Goal: Task Accomplishment & Management: Manage account settings

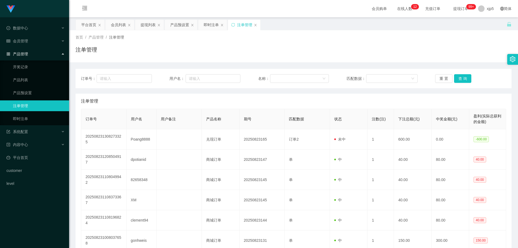
scroll to position [81, 0]
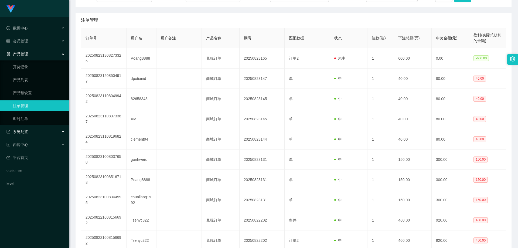
drag, startPoint x: 41, startPoint y: 128, endPoint x: 40, endPoint y: 135, distance: 6.8
click at [41, 128] on div "系统配置" at bounding box center [34, 131] width 69 height 11
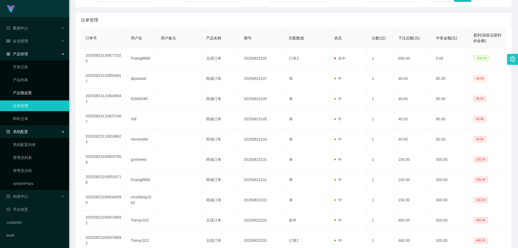
click at [35, 92] on link "产品预设置" at bounding box center [39, 92] width 52 height 11
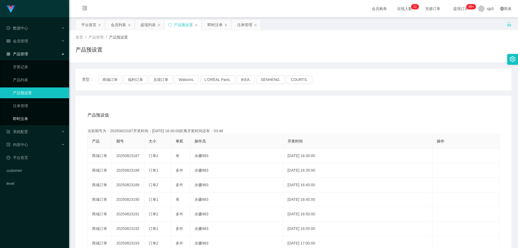
click at [38, 117] on link "即时注单" at bounding box center [39, 118] width 52 height 11
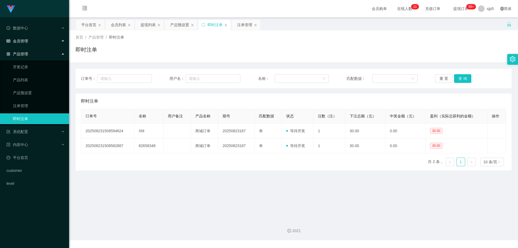
click at [30, 43] on div "会员管理" at bounding box center [34, 41] width 69 height 11
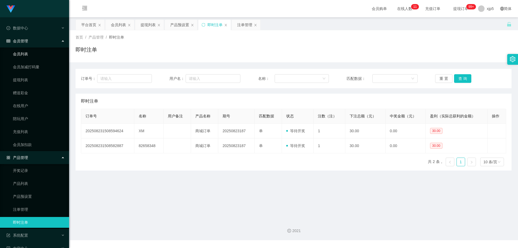
drag, startPoint x: 28, startPoint y: 54, endPoint x: 31, endPoint y: 56, distance: 3.9
click at [28, 54] on link "会员列表" at bounding box center [39, 54] width 52 height 11
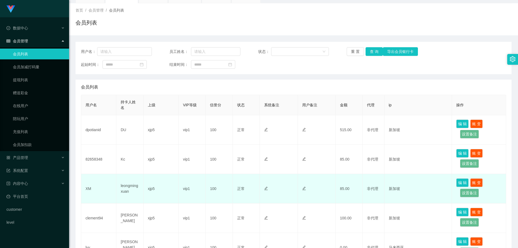
scroll to position [54, 0]
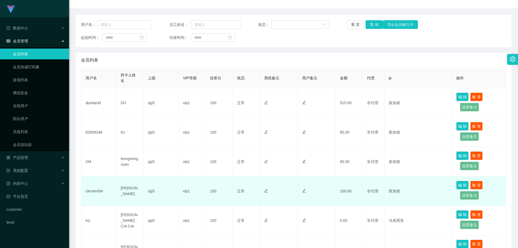
drag, startPoint x: 104, startPoint y: 191, endPoint x: 111, endPoint y: 191, distance: 6.7
click at [111, 191] on td "clement94" at bounding box center [98, 190] width 35 height 29
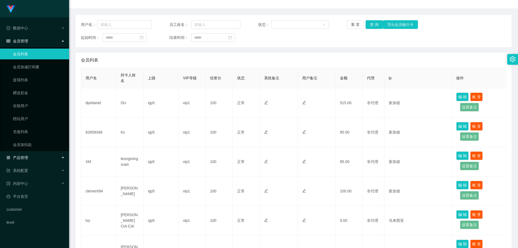
click at [38, 160] on div "产品管理" at bounding box center [34, 157] width 69 height 11
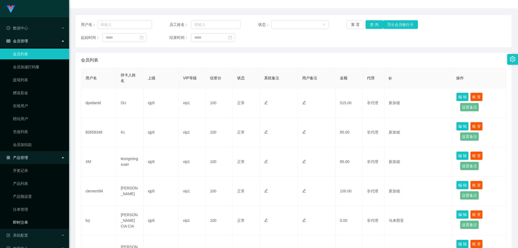
click at [30, 223] on link "即时注单" at bounding box center [39, 222] width 52 height 11
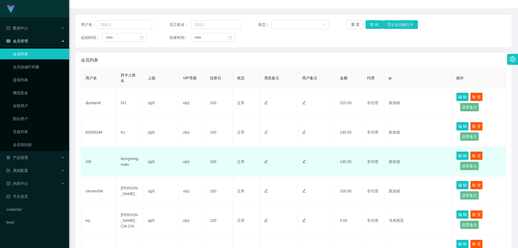
scroll to position [81, 0]
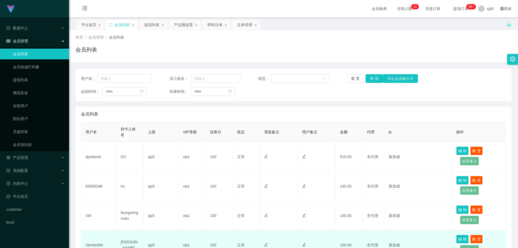
scroll to position [81, 0]
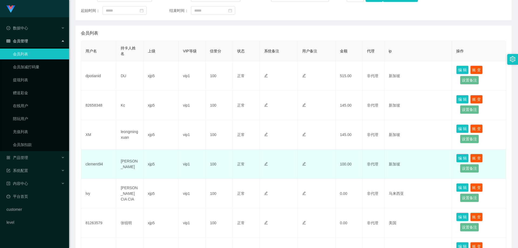
click at [105, 164] on td "clement94" at bounding box center [98, 163] width 35 height 29
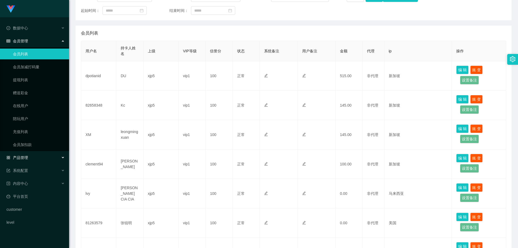
click at [32, 154] on div "产品管理" at bounding box center [34, 157] width 69 height 11
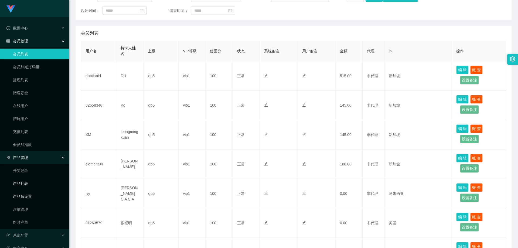
click at [32, 194] on link "产品预设置" at bounding box center [39, 196] width 52 height 11
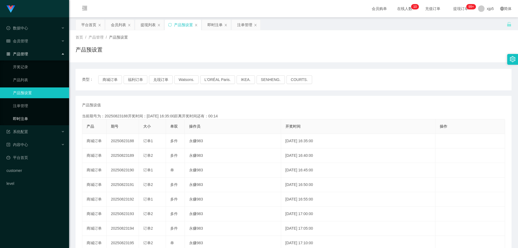
click at [34, 115] on link "即时注单" at bounding box center [39, 118] width 52 height 11
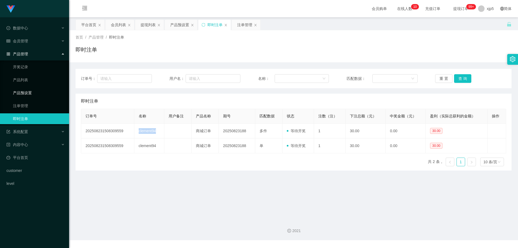
click at [33, 92] on link "产品预设置" at bounding box center [39, 92] width 52 height 11
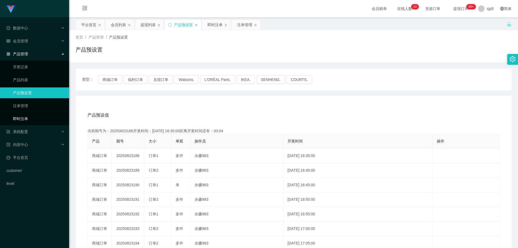
click at [31, 120] on link "即时注单" at bounding box center [39, 118] width 52 height 11
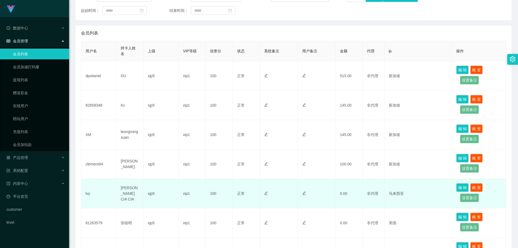
scroll to position [108, 0]
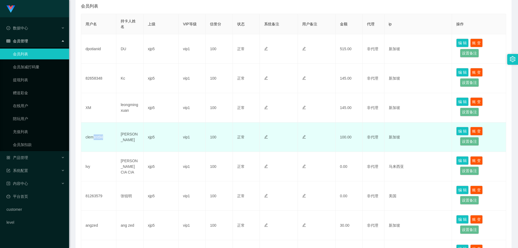
drag, startPoint x: 103, startPoint y: 140, endPoint x: 99, endPoint y: 143, distance: 5.0
click at [95, 139] on td "clement94" at bounding box center [98, 136] width 35 height 29
click at [104, 145] on td "clement94" at bounding box center [98, 136] width 35 height 29
drag, startPoint x: 105, startPoint y: 139, endPoint x: 85, endPoint y: 138, distance: 20.5
click at [85, 138] on td "clement94" at bounding box center [98, 136] width 35 height 29
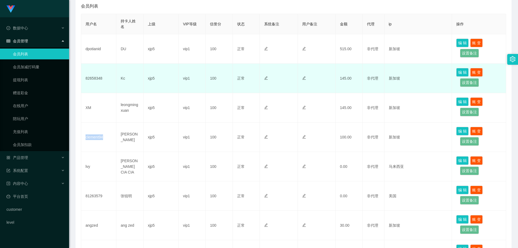
copy td "clement94"
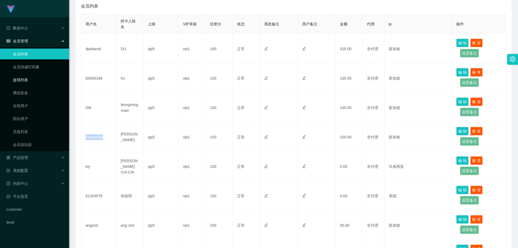
click at [29, 80] on link "提现列表" at bounding box center [39, 79] width 52 height 11
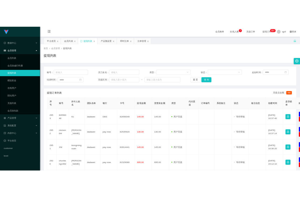
scroll to position [27, 0]
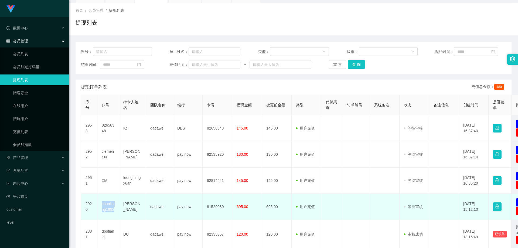
drag, startPoint x: 116, startPoint y: 210, endPoint x: 99, endPoint y: 205, distance: 17.6
click at [99, 205] on td "chunliang1992" at bounding box center [108, 207] width 22 height 26
copy td "chunliang1992"
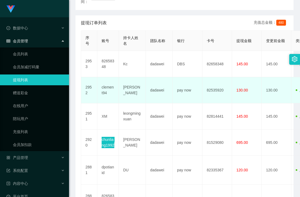
scroll to position [135, 0]
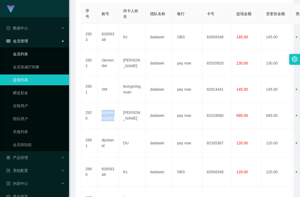
click at [40, 55] on link "会员列表" at bounding box center [39, 54] width 52 height 11
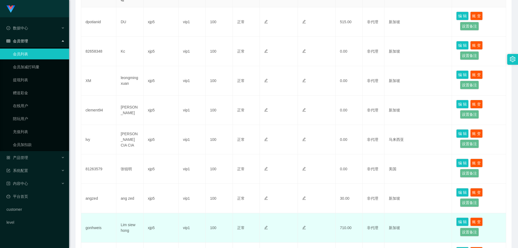
scroll to position [231, 0]
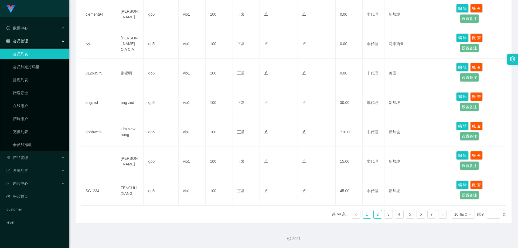
click at [374, 214] on link "2" at bounding box center [378, 214] width 8 height 8
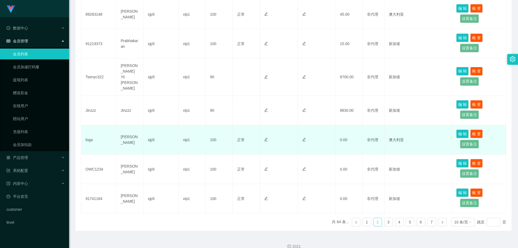
scroll to position [177, 0]
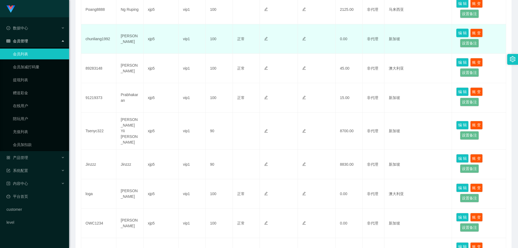
click at [458, 33] on button "编 辑" at bounding box center [462, 33] width 12 height 9
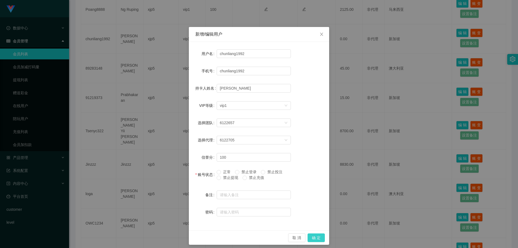
click at [314, 236] on button "确 定" at bounding box center [316, 237] width 17 height 9
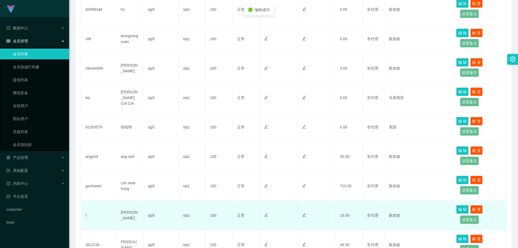
scroll to position [231, 0]
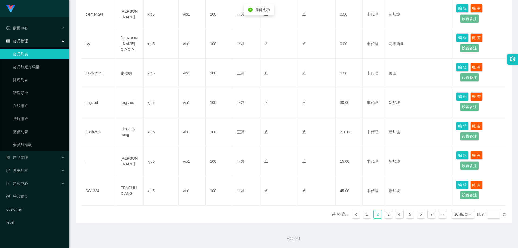
click at [374, 213] on link "2" at bounding box center [378, 214] width 8 height 8
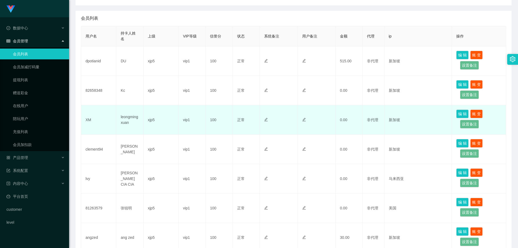
scroll to position [123, 0]
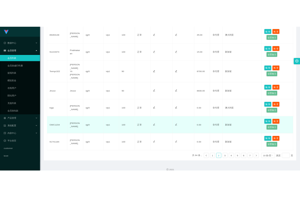
scroll to position [123, 0]
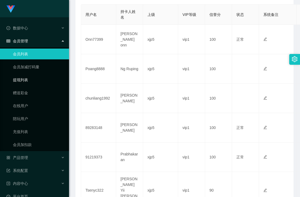
click at [33, 83] on link "提现列表" at bounding box center [39, 79] width 52 height 11
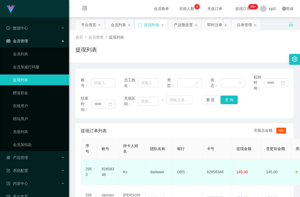
scroll to position [54, 0]
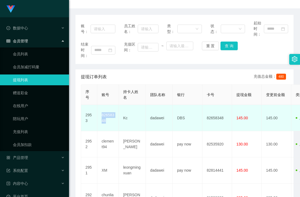
drag, startPoint x: 112, startPoint y: 124, endPoint x: 99, endPoint y: 116, distance: 14.8
click at [99, 116] on td "82658348" at bounding box center [108, 118] width 22 height 26
copy td "82658348"
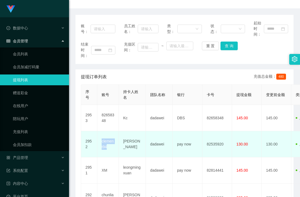
drag, startPoint x: 113, startPoint y: 148, endPoint x: 101, endPoint y: 143, distance: 12.8
click at [101, 143] on td "clement94" at bounding box center [108, 144] width 22 height 26
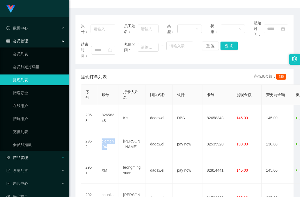
copy td "clement94"
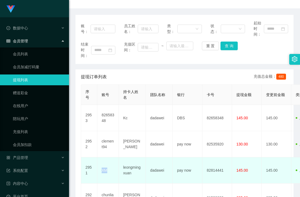
drag, startPoint x: 113, startPoint y: 169, endPoint x: 101, endPoint y: 168, distance: 12.2
click at [101, 168] on td "XM" at bounding box center [108, 170] width 22 height 26
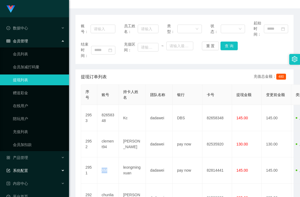
copy td "XM"
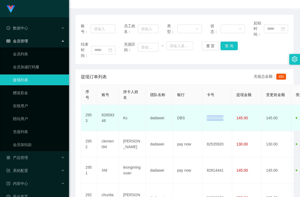
drag, startPoint x: 222, startPoint y: 120, endPoint x: 229, endPoint y: 121, distance: 6.8
click at [229, 121] on td "82658348" at bounding box center [218, 118] width 30 height 26
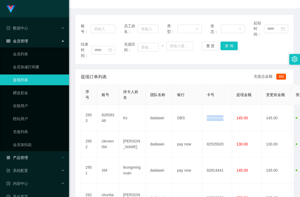
copy td "82658348"
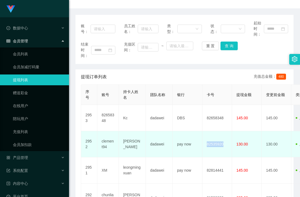
drag, startPoint x: 203, startPoint y: 146, endPoint x: 230, endPoint y: 147, distance: 27.0
click at [230, 147] on td "82535920" at bounding box center [218, 144] width 30 height 26
copy td "82535920"
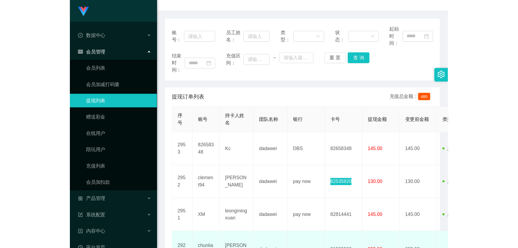
scroll to position [108, 0]
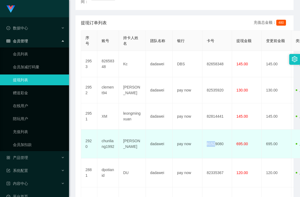
drag, startPoint x: 207, startPoint y: 145, endPoint x: 216, endPoint y: 145, distance: 8.9
click at [216, 145] on td "81529080" at bounding box center [218, 144] width 30 height 29
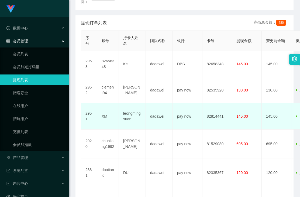
click at [211, 128] on td "82814441" at bounding box center [218, 116] width 30 height 26
drag, startPoint x: 206, startPoint y: 122, endPoint x: 227, endPoint y: 121, distance: 20.8
click at [227, 121] on td "82814441" at bounding box center [218, 116] width 30 height 26
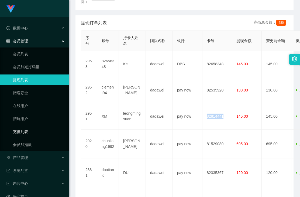
copy td "82814441"
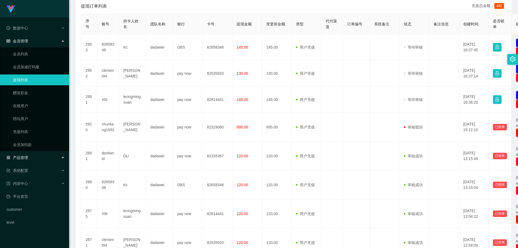
click at [42, 157] on div "产品管理" at bounding box center [34, 157] width 69 height 11
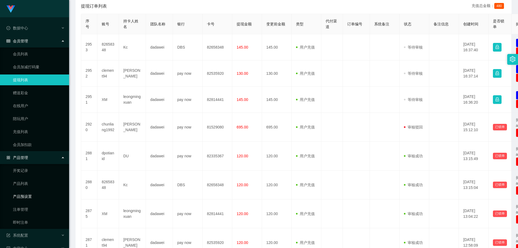
click at [31, 197] on link "产品预设置" at bounding box center [39, 196] width 52 height 11
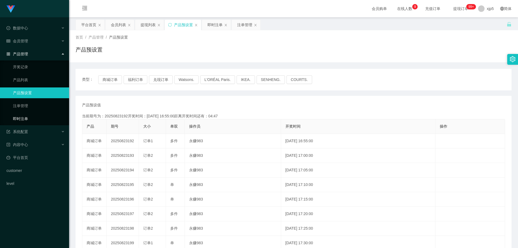
drag, startPoint x: 31, startPoint y: 121, endPoint x: 46, endPoint y: 88, distance: 36.1
click at [31, 120] on link "即时注单" at bounding box center [39, 118] width 52 height 11
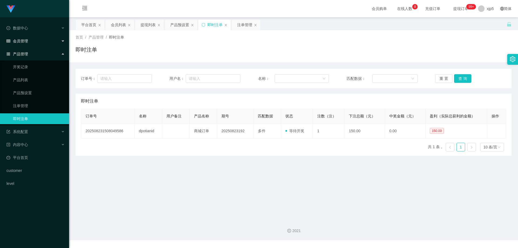
click at [29, 42] on div "会员管理" at bounding box center [34, 41] width 69 height 11
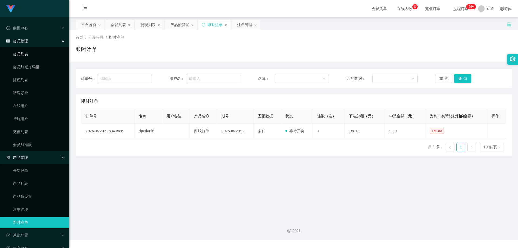
click at [31, 53] on link "会员列表" at bounding box center [39, 54] width 52 height 11
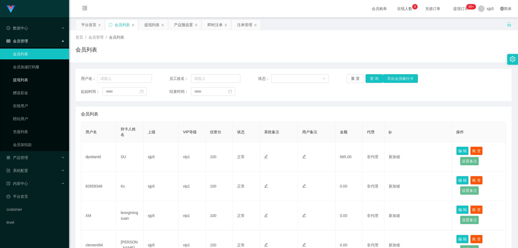
drag, startPoint x: 22, startPoint y: 81, endPoint x: 40, endPoint y: 80, distance: 18.9
click at [22, 81] on link "提现列表" at bounding box center [39, 79] width 52 height 11
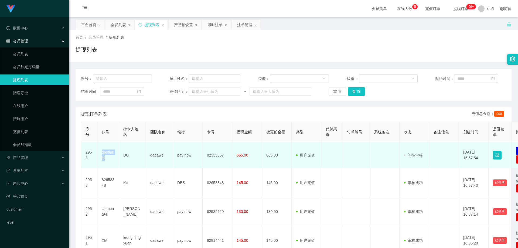
click at [101, 152] on td "dpotianid" at bounding box center [108, 155] width 22 height 26
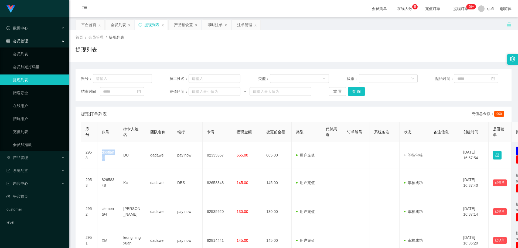
copy td "dpotianid"
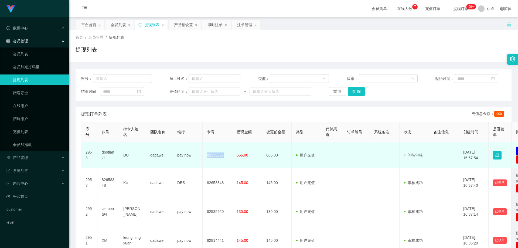
drag, startPoint x: 205, startPoint y: 157, endPoint x: 226, endPoint y: 156, distance: 20.3
click at [226, 156] on td "82335367" at bounding box center [218, 155] width 30 height 26
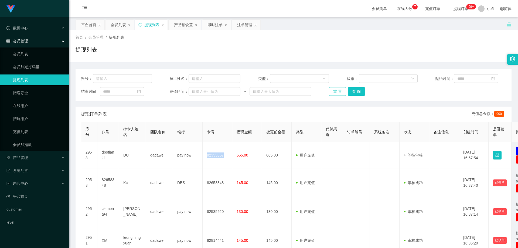
copy td "82335367"
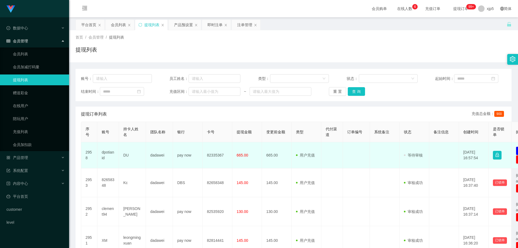
click at [236, 162] on td "665.00" at bounding box center [247, 155] width 30 height 26
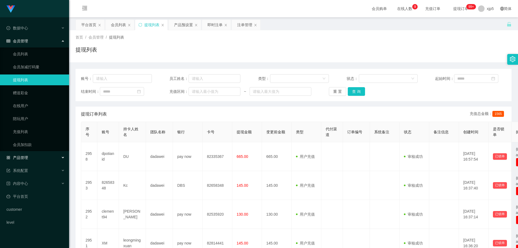
click at [37, 156] on div "产品管理" at bounding box center [34, 157] width 69 height 11
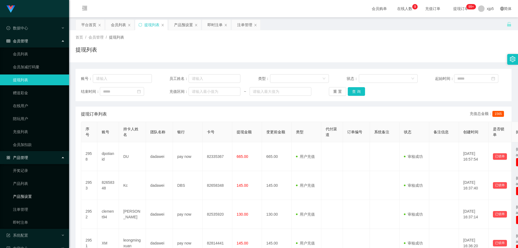
click at [37, 195] on link "产品预设置" at bounding box center [39, 196] width 52 height 11
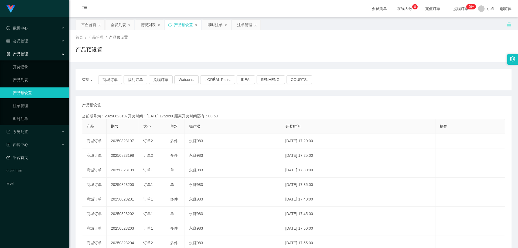
click at [26, 158] on link "平台首页" at bounding box center [35, 157] width 58 height 11
